Goal: Transaction & Acquisition: Purchase product/service

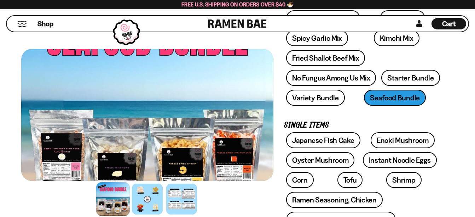
scroll to position [113, 0]
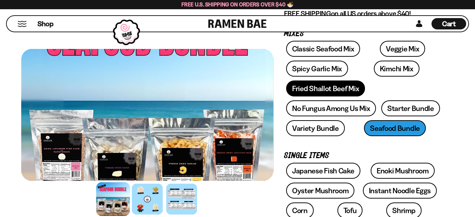
click at [343, 88] on link "Fried Shallot Beef Mix" at bounding box center [325, 88] width 79 height 16
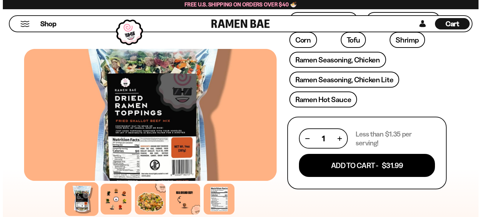
scroll to position [324, 0]
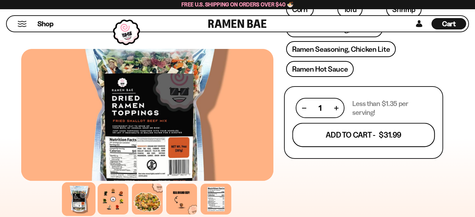
click at [359, 136] on button "Add To Cart - $31.99" at bounding box center [364, 135] width 143 height 24
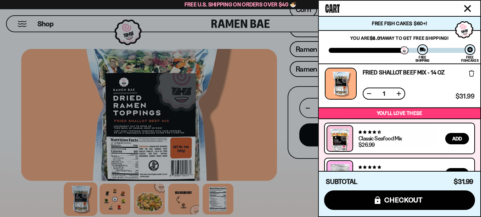
scroll to position [0, 0]
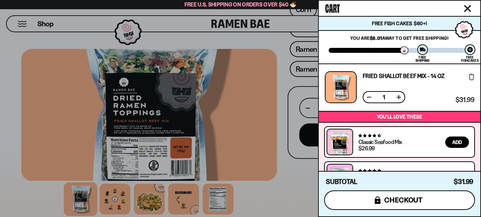
click at [406, 201] on span "checkout" at bounding box center [403, 200] width 39 height 8
